Goal: Transaction & Acquisition: Purchase product/service

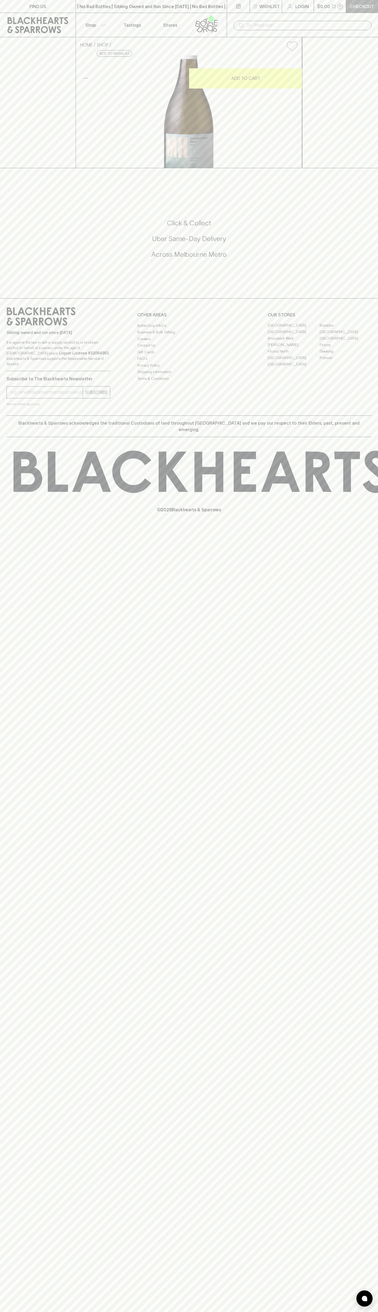
click at [358, 5] on p "Checkout" at bounding box center [362, 6] width 24 height 6
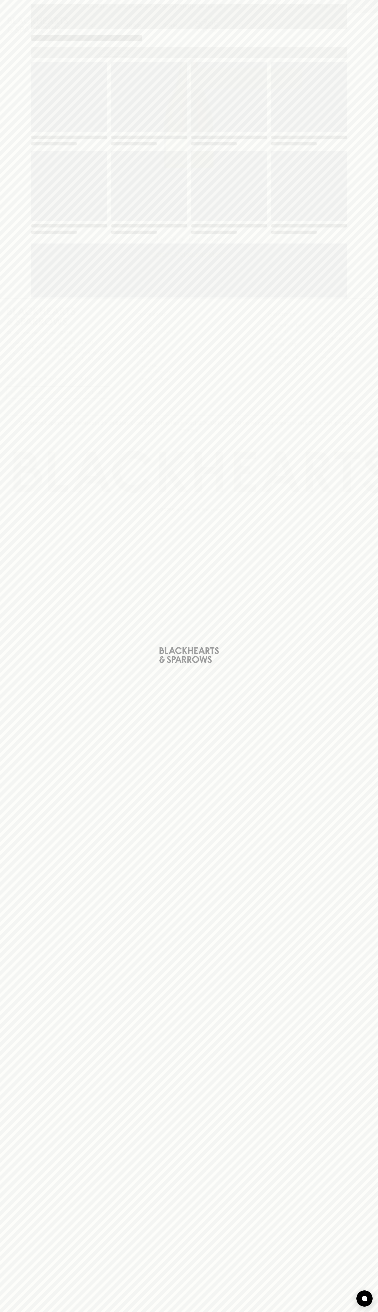
click at [377, 75] on div "Loading" at bounding box center [189, 656] width 378 height 1312
click at [238, 1312] on html "FIND US | No Bad Bottles | Sibling Owned and Run Since 2006 | No Bad Bottles | …" at bounding box center [189, 656] width 378 height 1312
click at [4, 773] on div "Loading" at bounding box center [189, 656] width 378 height 1312
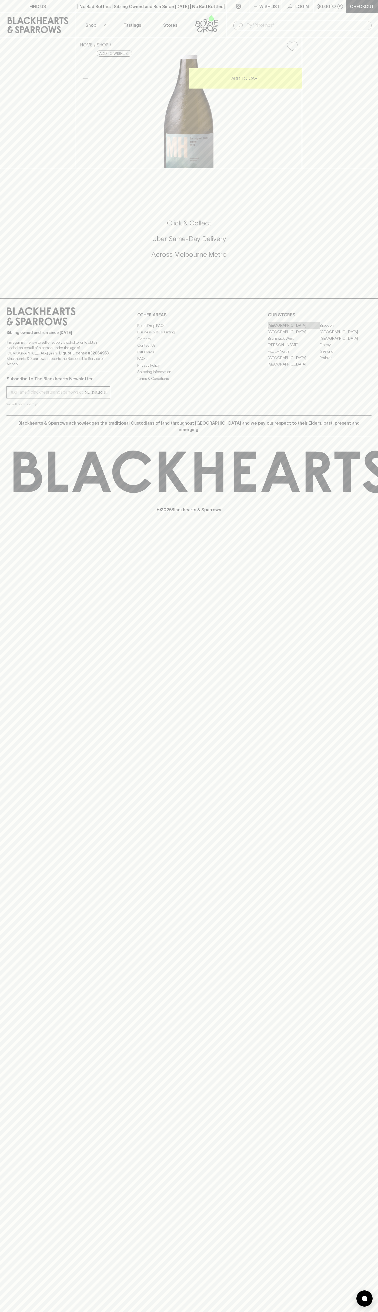
click at [293, 329] on link "[GEOGRAPHIC_DATA]" at bounding box center [294, 325] width 52 height 6
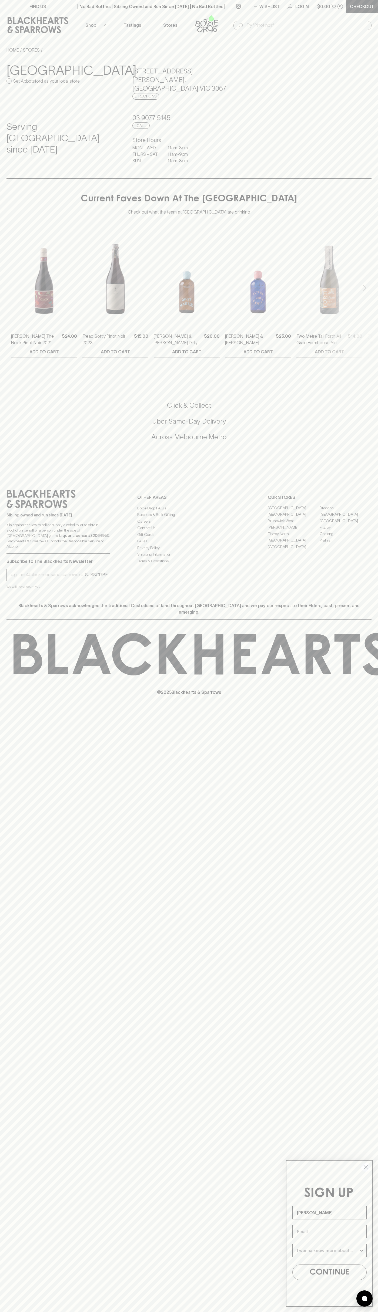
type input "John Smith"
